Goal: Book appointment/travel/reservation

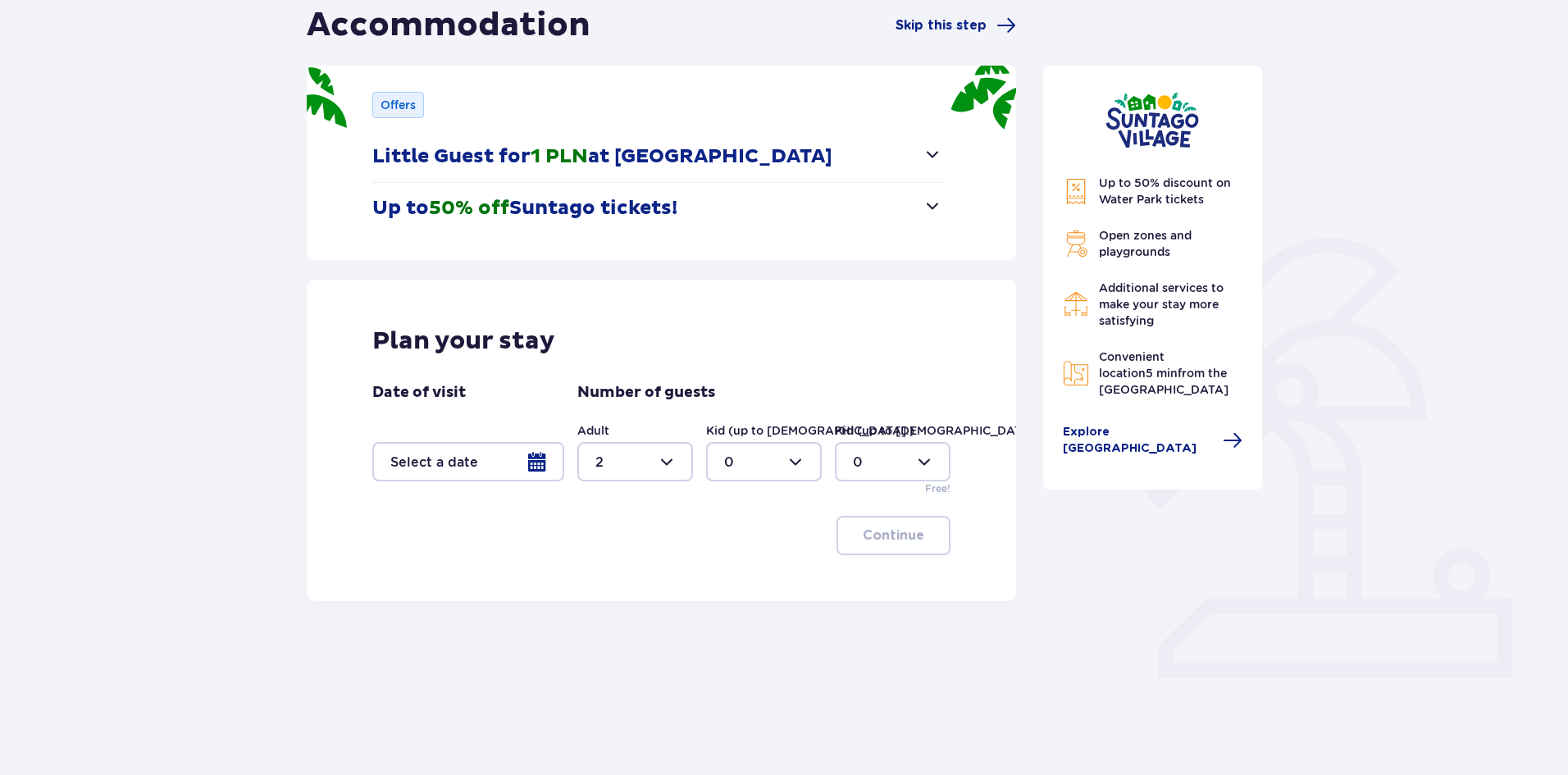
click at [462, 477] on div at bounding box center [469, 461] width 192 height 40
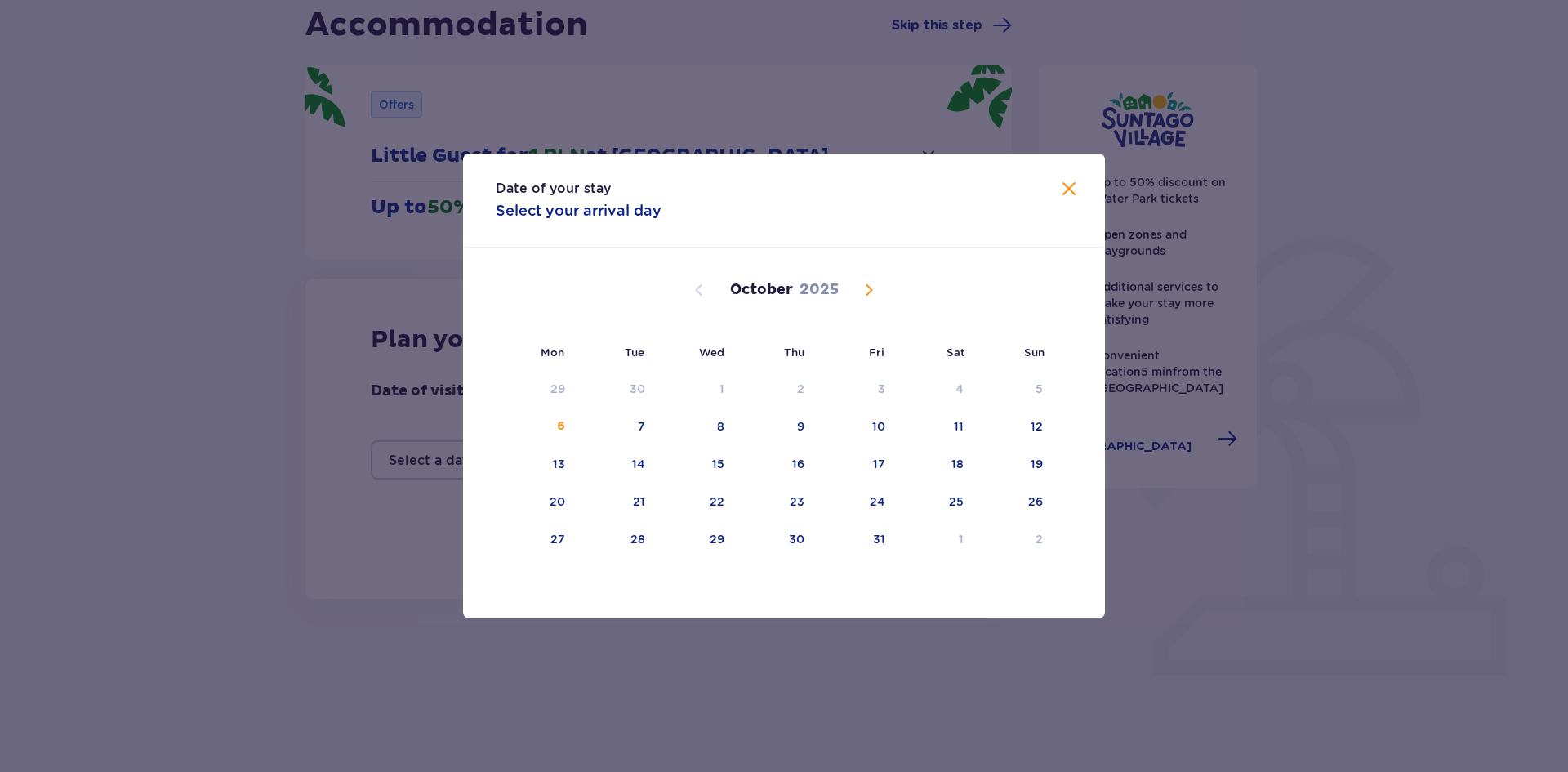
click at [877, 298] on span "Next month" at bounding box center [869, 290] width 19 height 19
click at [569, 493] on div "17" at bounding box center [536, 502] width 81 height 36
click at [702, 484] on div "19" at bounding box center [695, 502] width 79 height 36
type input "[DATE] - [DATE]"
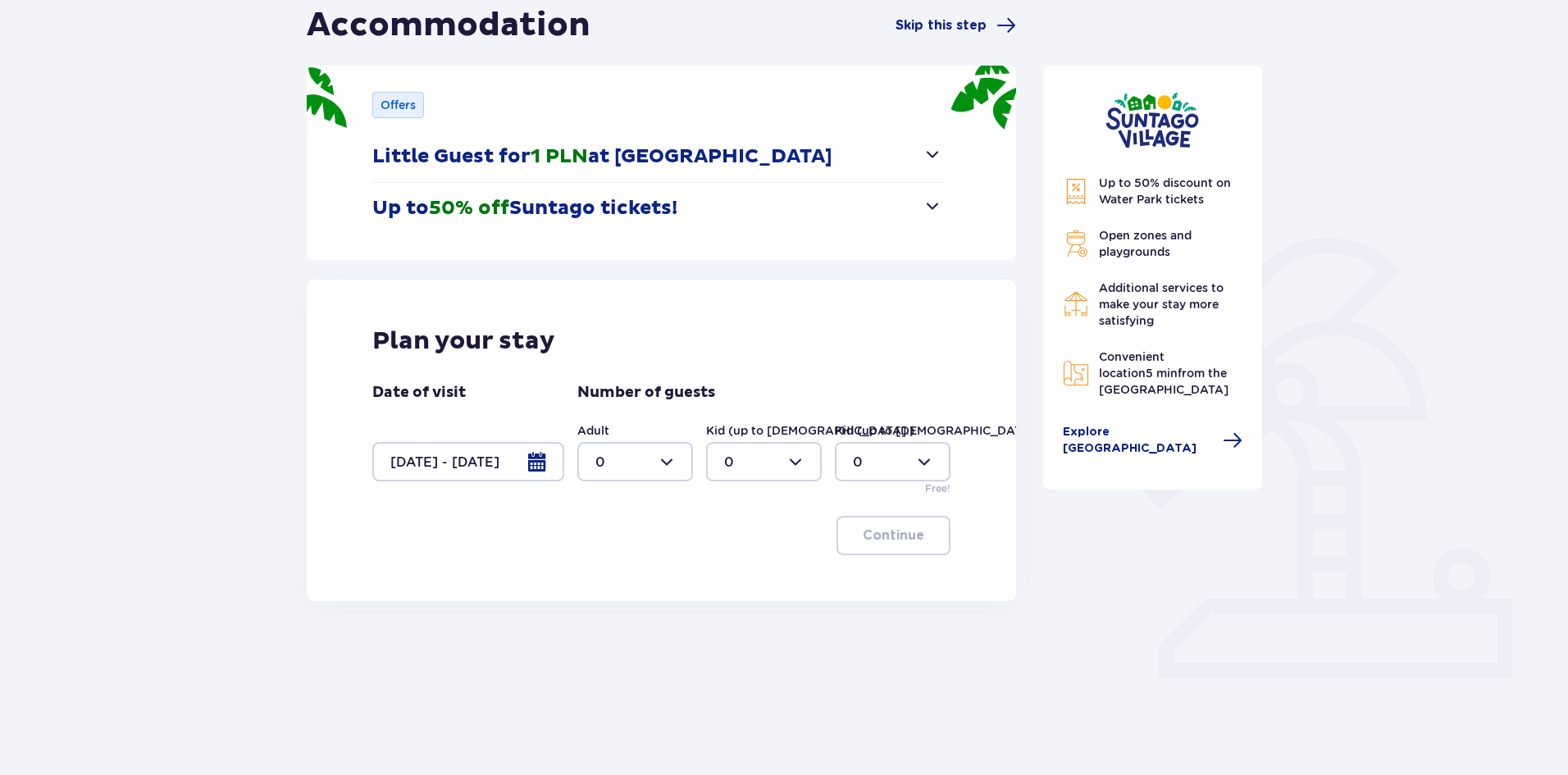
click at [677, 478] on div at bounding box center [635, 461] width 115 height 40
click at [599, 591] on span "2" at bounding box center [636, 580] width 113 height 34
type input "2"
click at [902, 545] on button "Continue" at bounding box center [894, 535] width 114 height 40
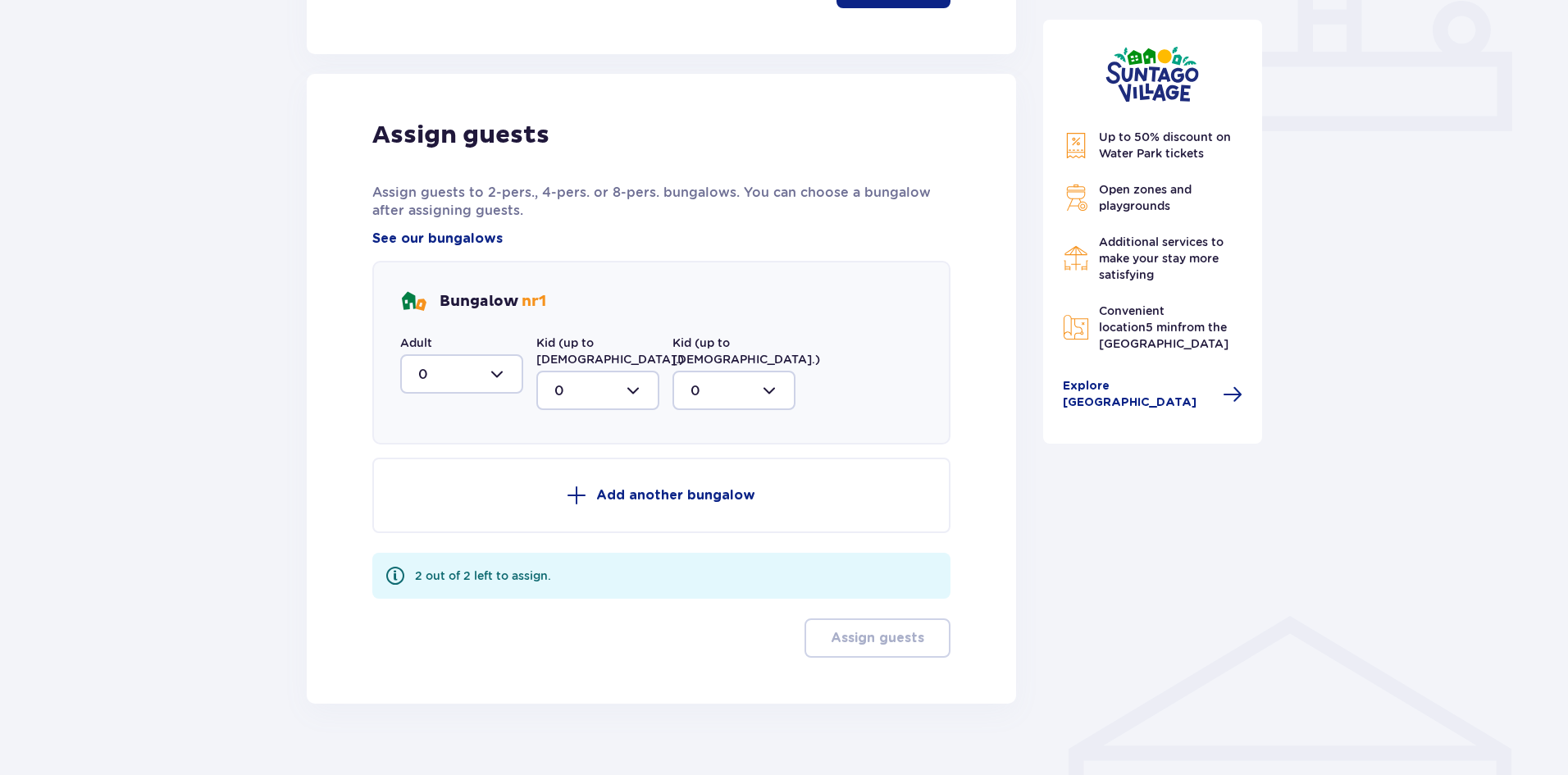
scroll to position [727, 0]
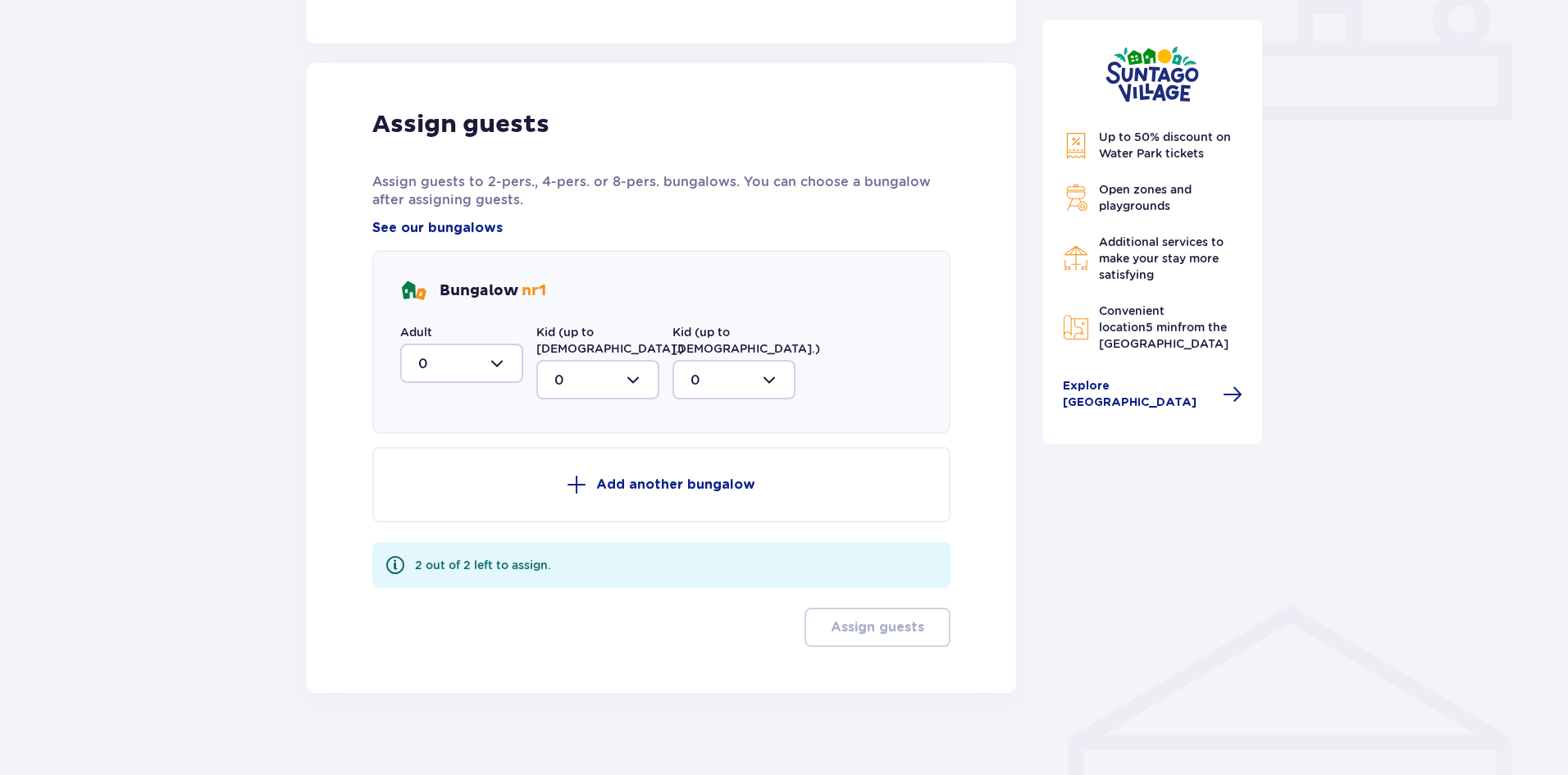
click at [505, 373] on div at bounding box center [461, 364] width 123 height 40
click at [438, 478] on div "2" at bounding box center [462, 483] width 87 height 18
type input "2"
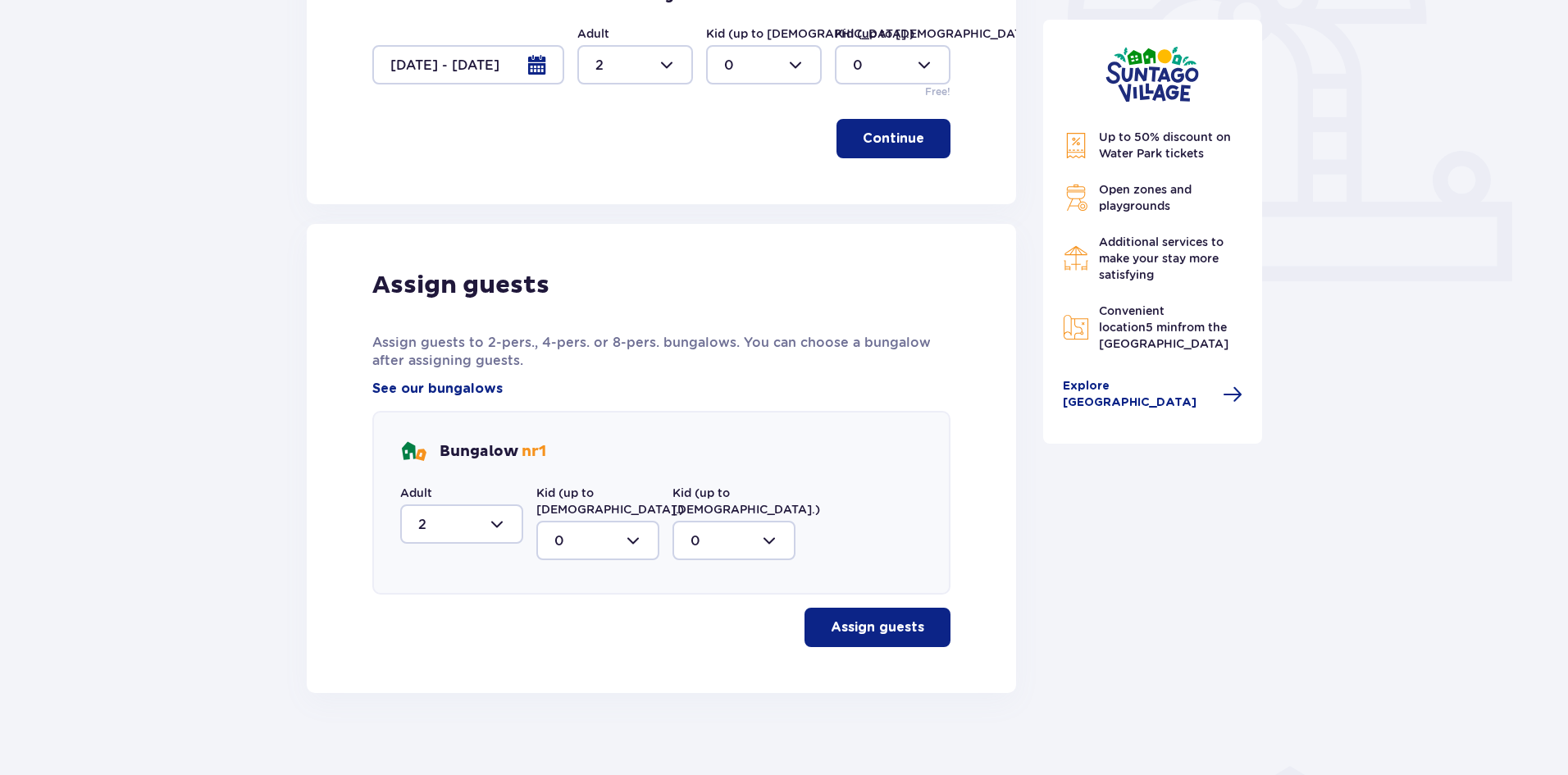
click at [868, 619] on p "Assign guests" at bounding box center [877, 628] width 93 height 18
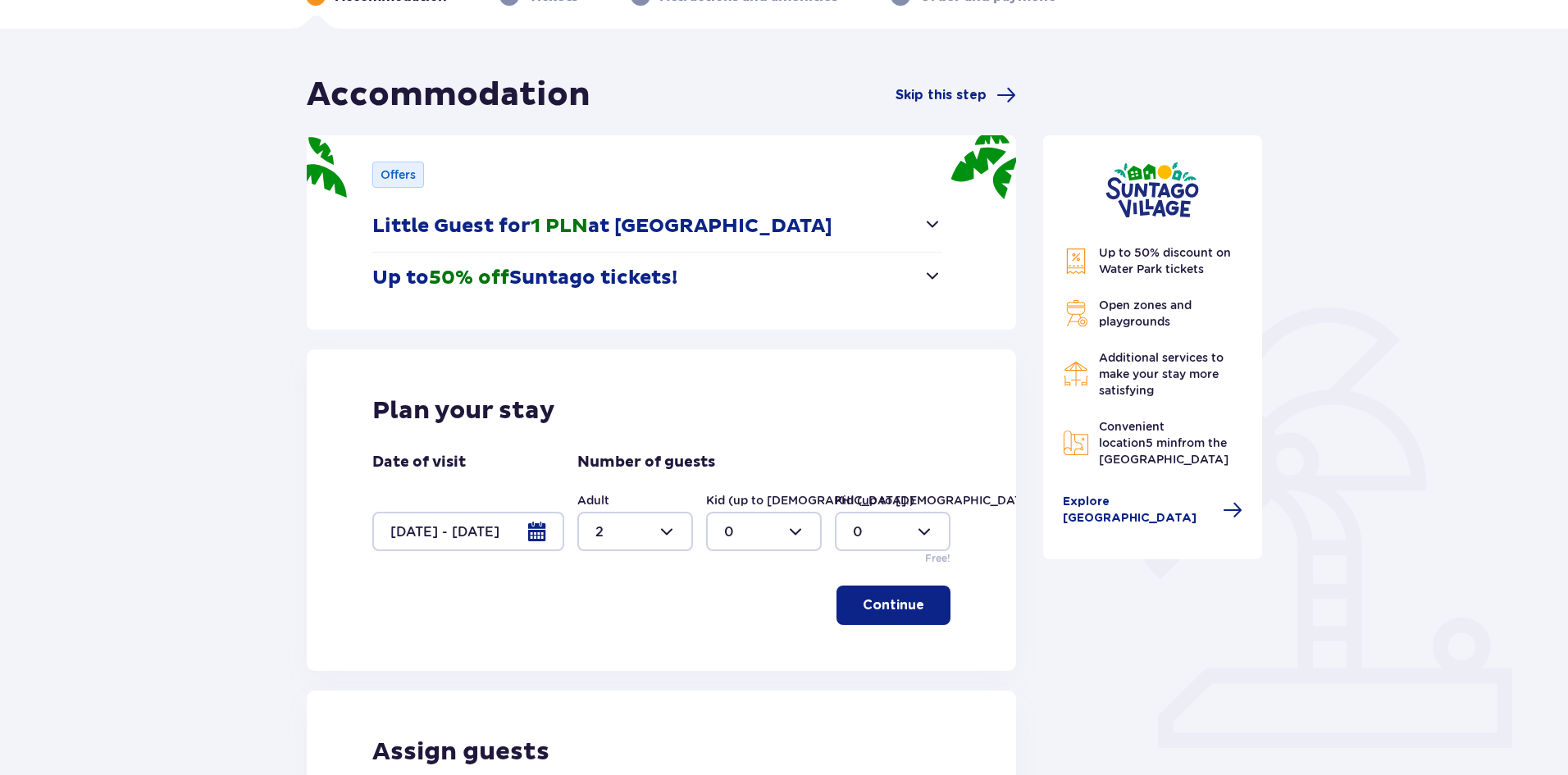
scroll to position [0, 0]
